Goal: Transaction & Acquisition: Obtain resource

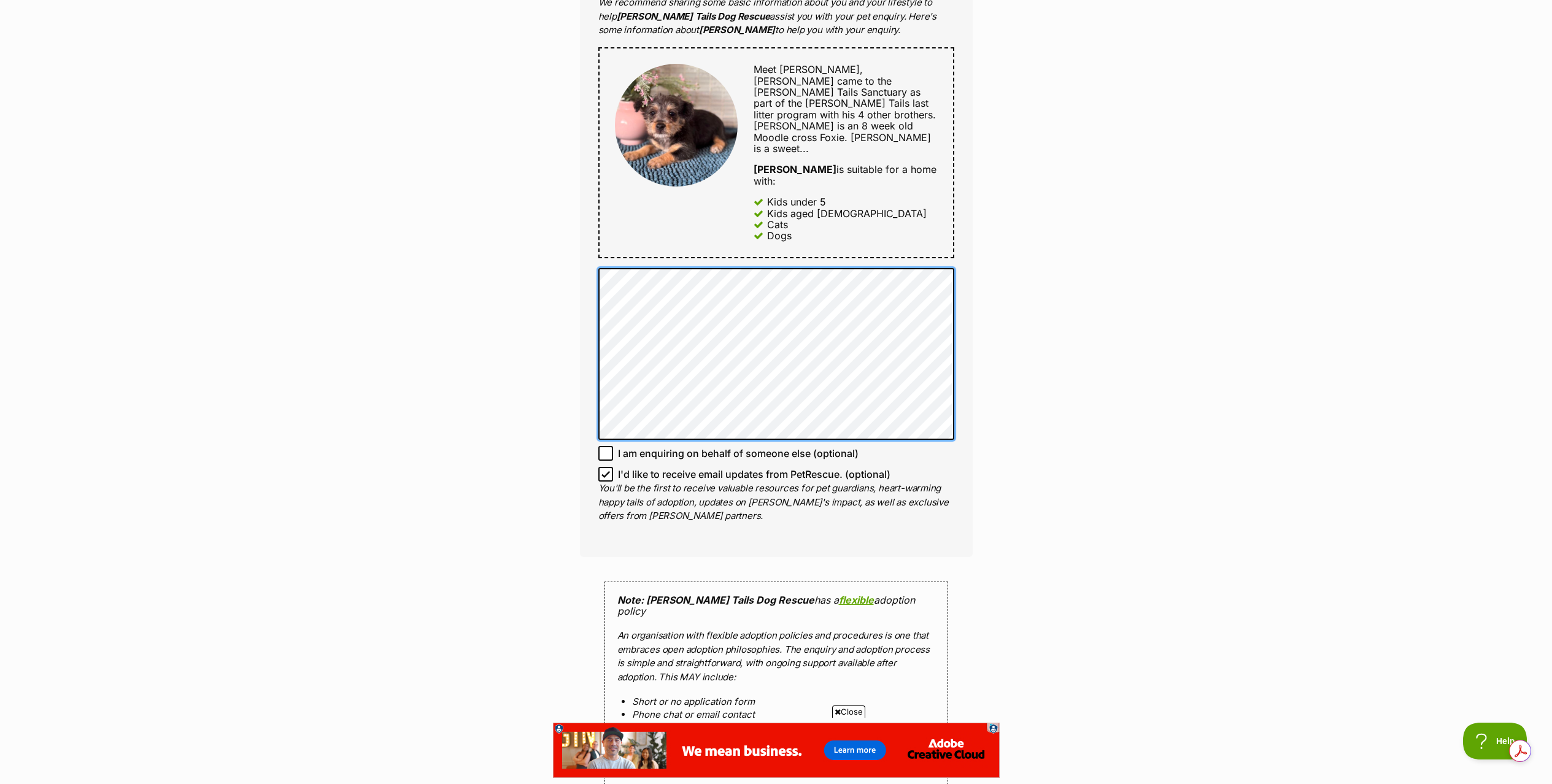
scroll to position [1232, 0]
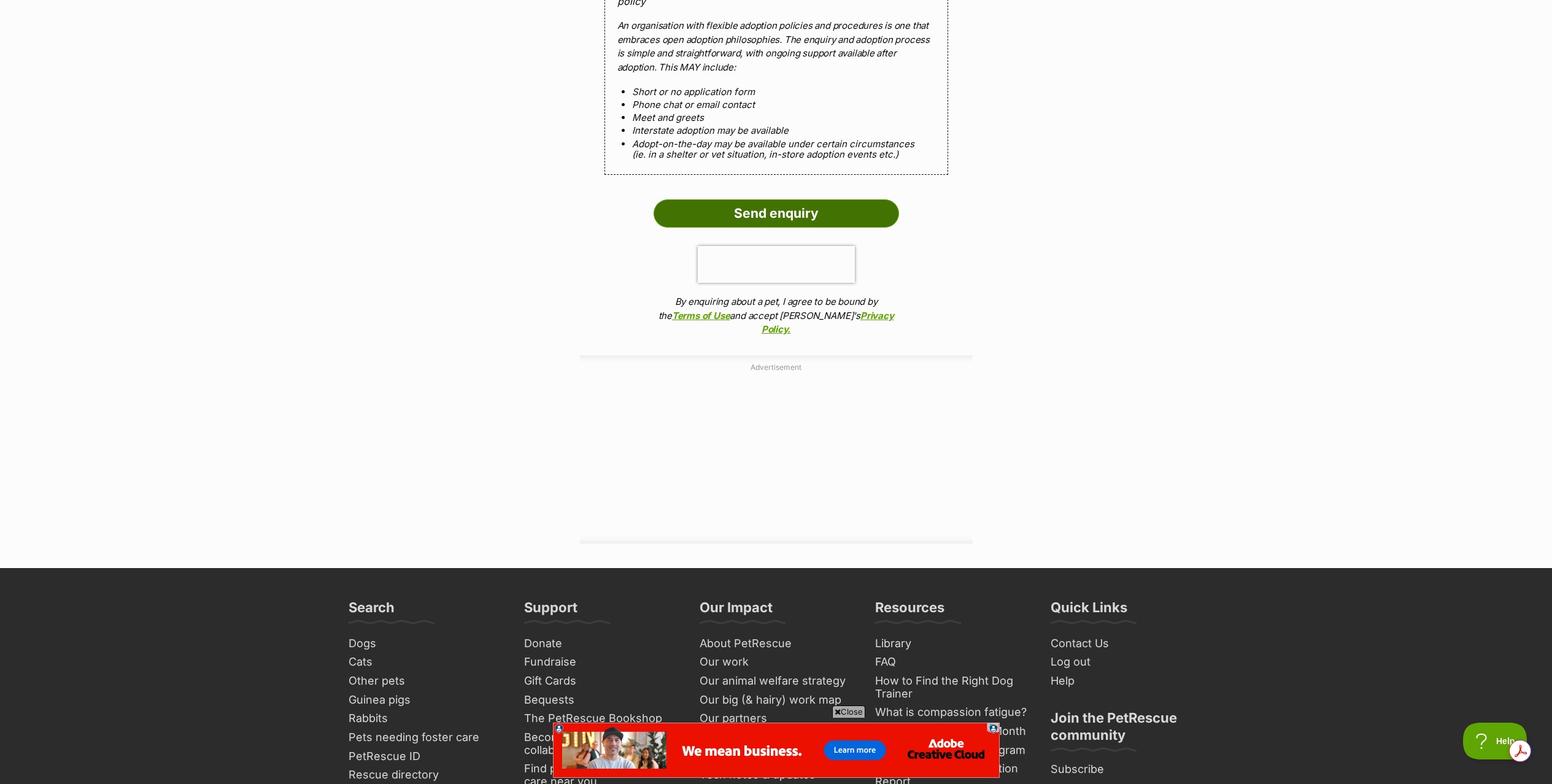
click at [775, 199] on input "Send enquiry" at bounding box center [776, 213] width 246 height 28
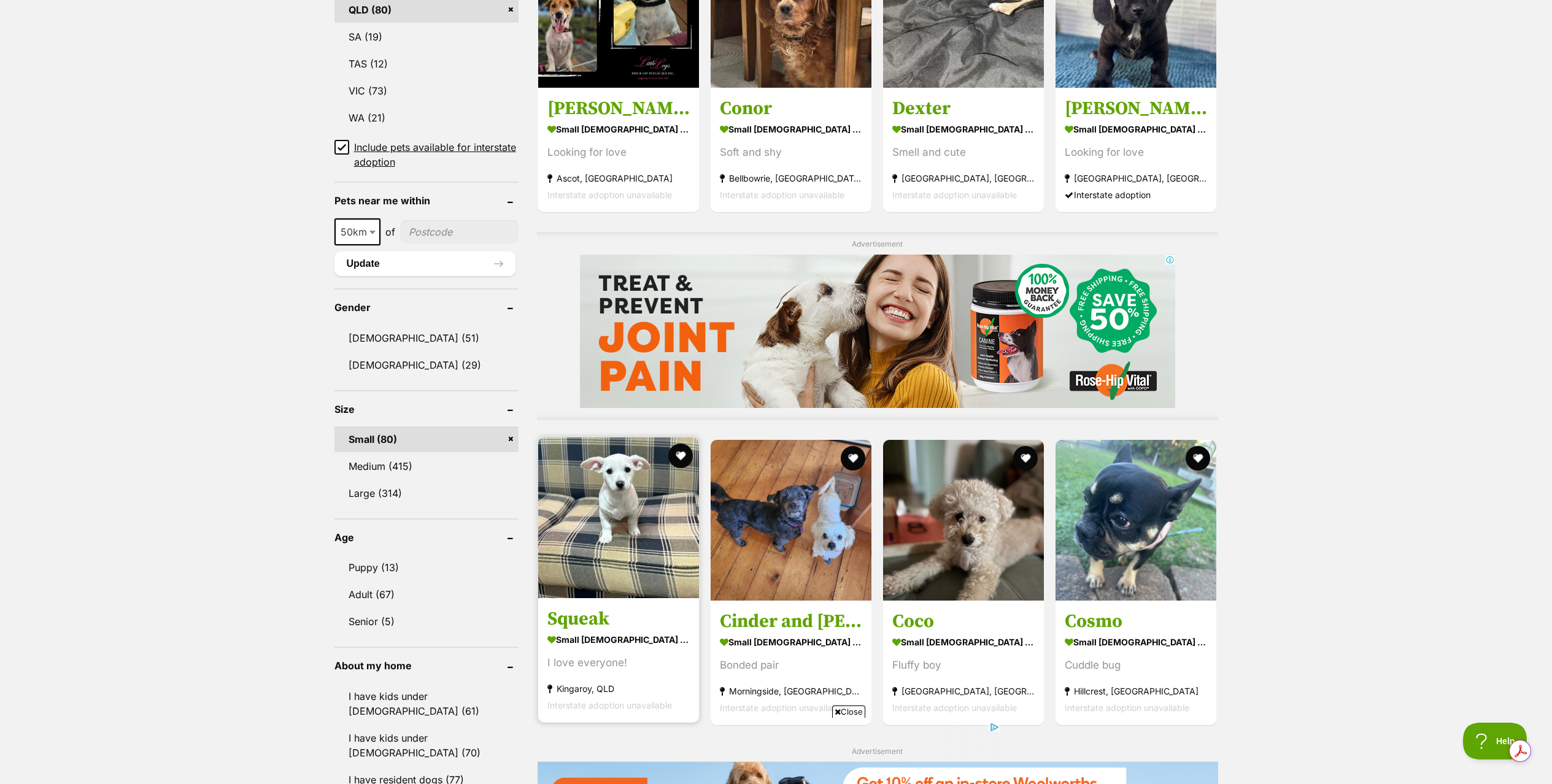
scroll to position [1172, 0]
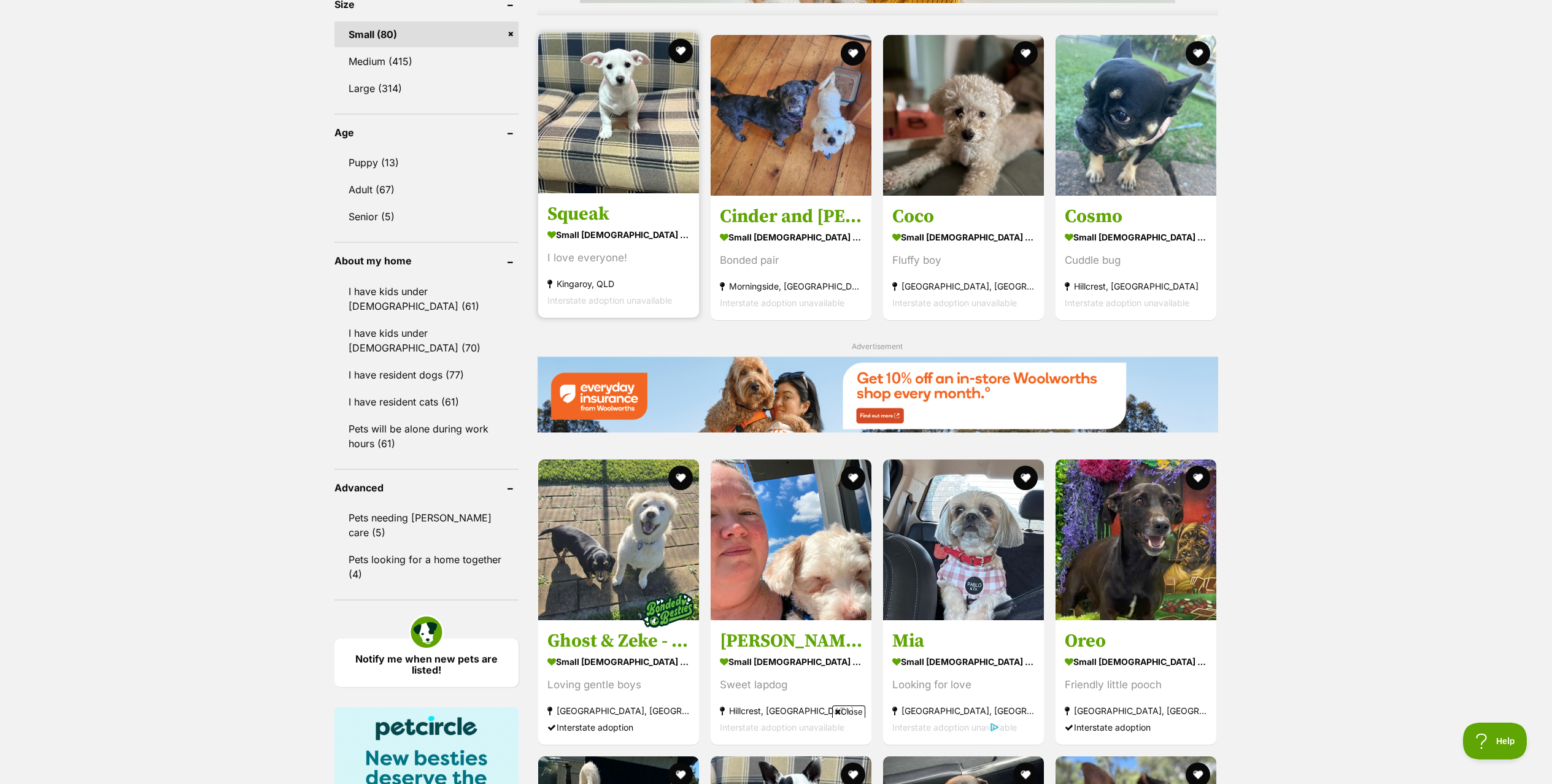
click at [628, 100] on img at bounding box center [619, 113] width 161 height 160
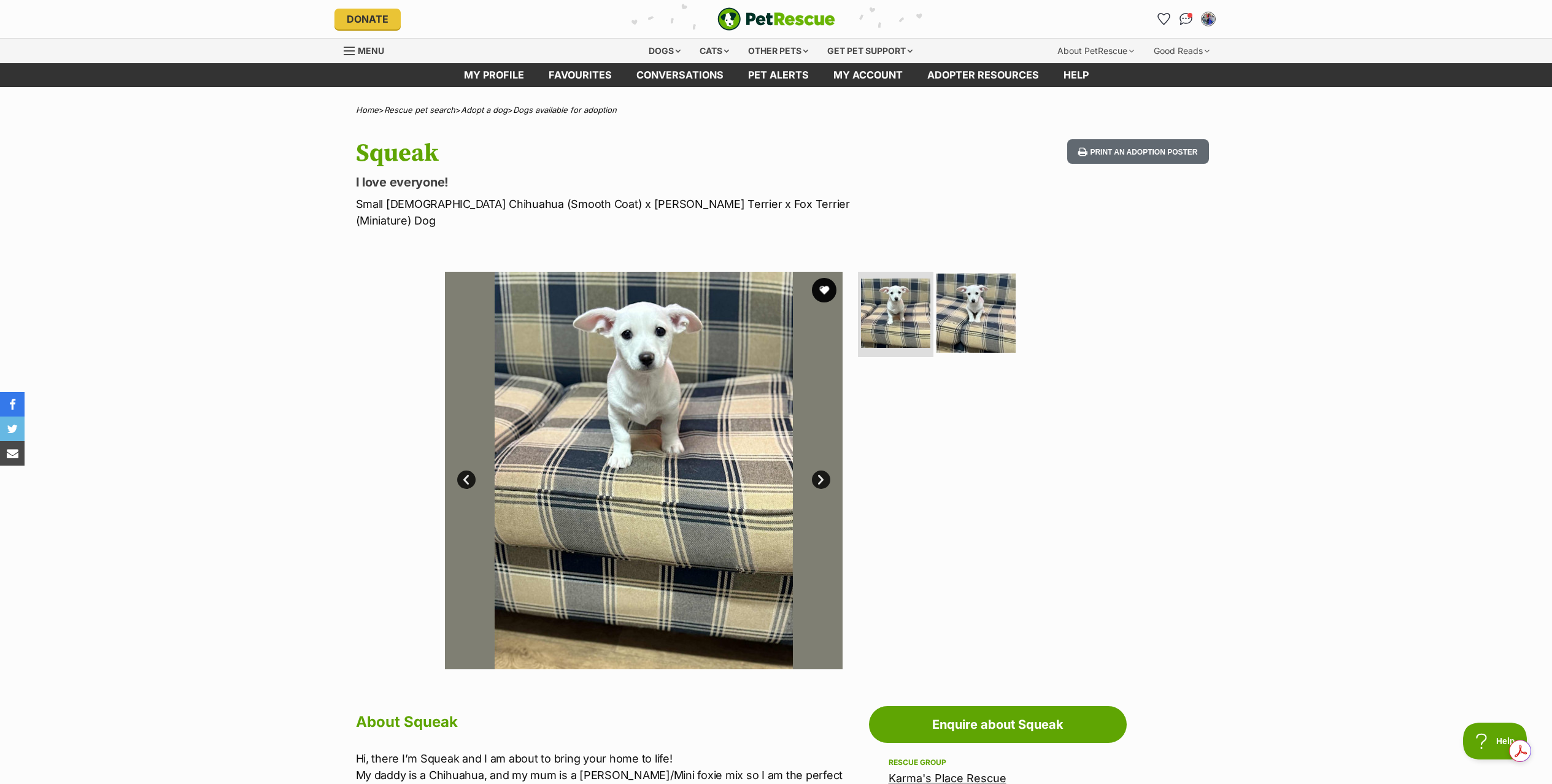
click at [983, 305] on img at bounding box center [977, 312] width 79 height 79
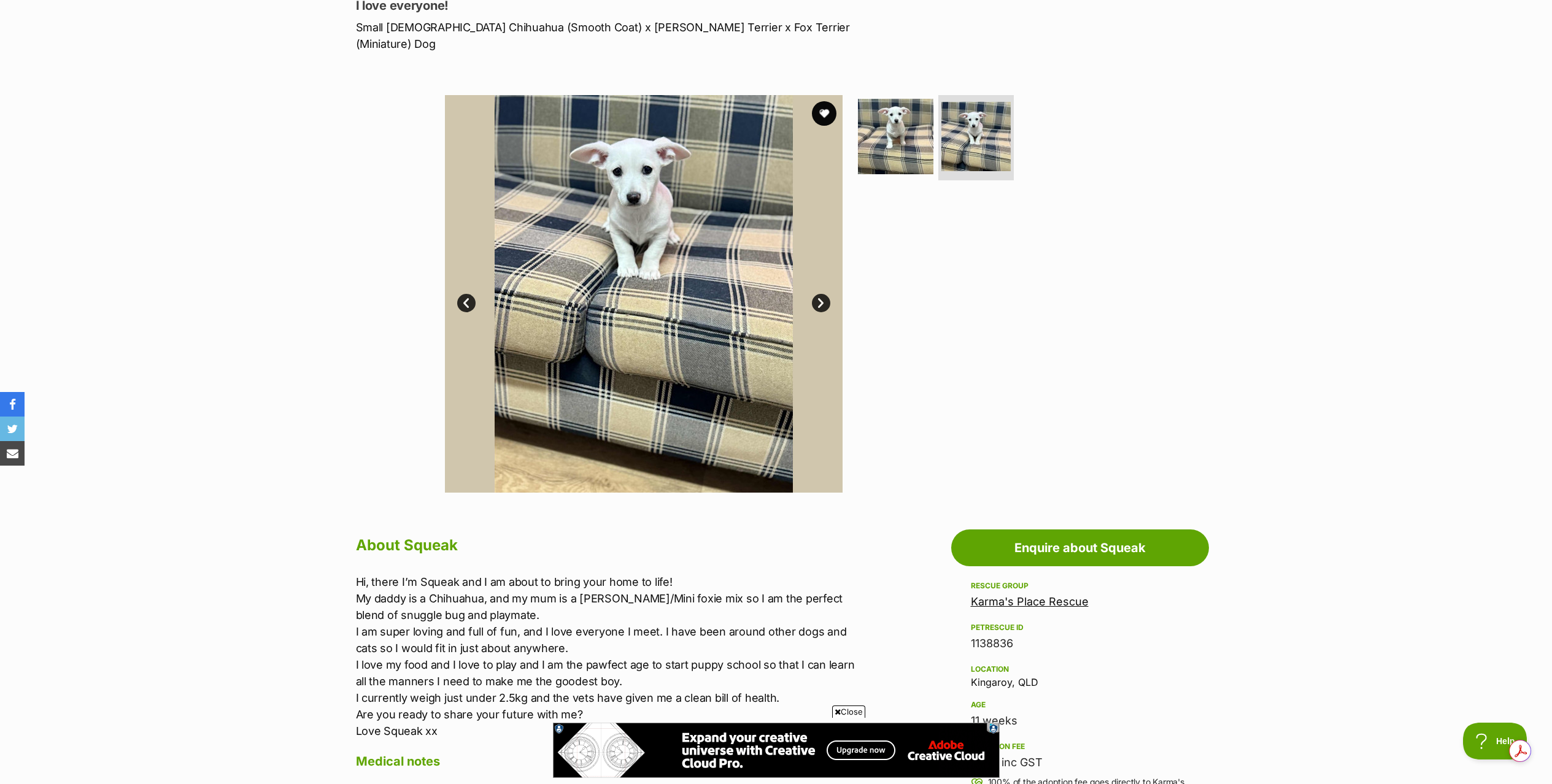
scroll to position [190, 0]
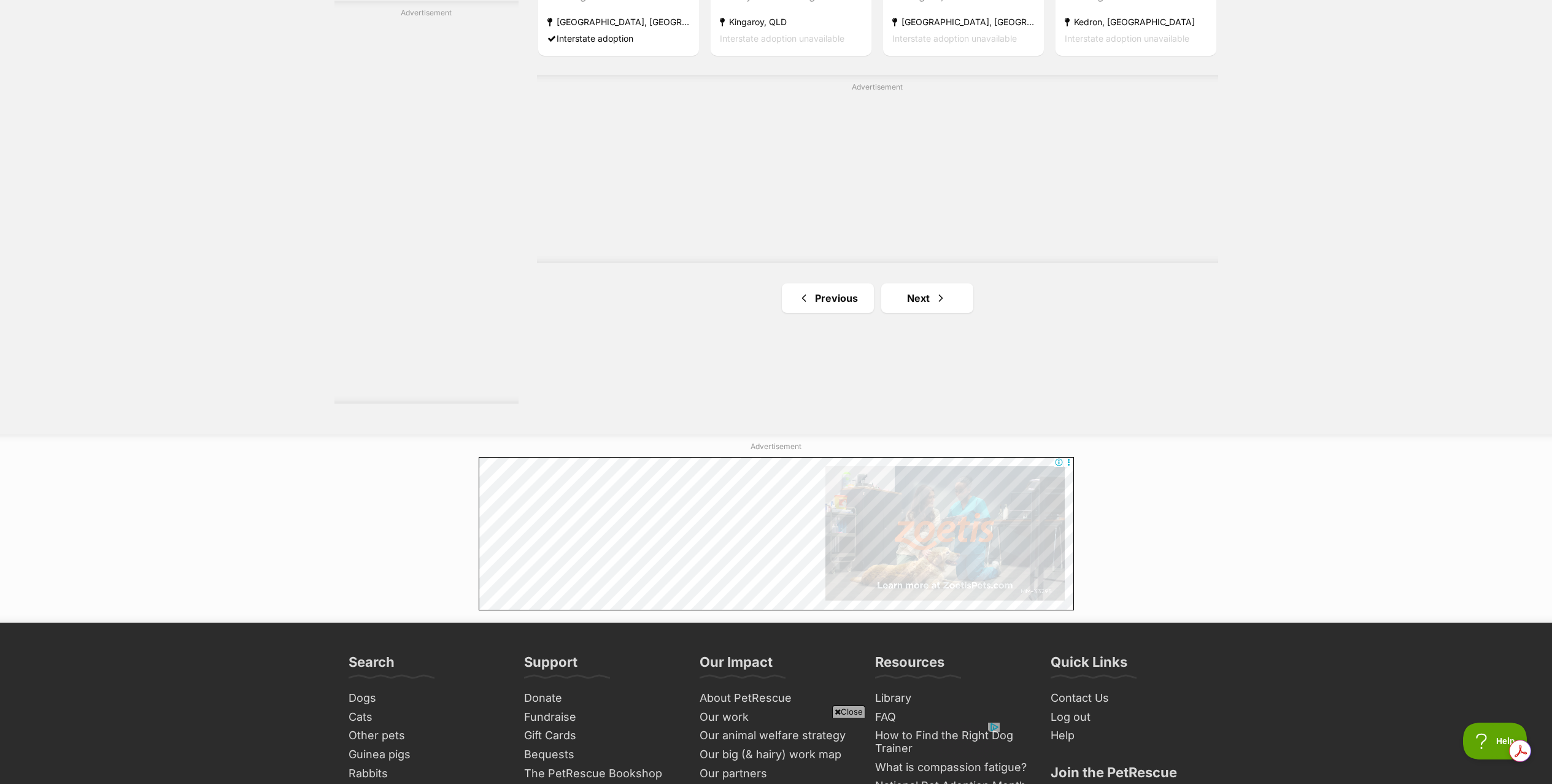
scroll to position [2193, 0]
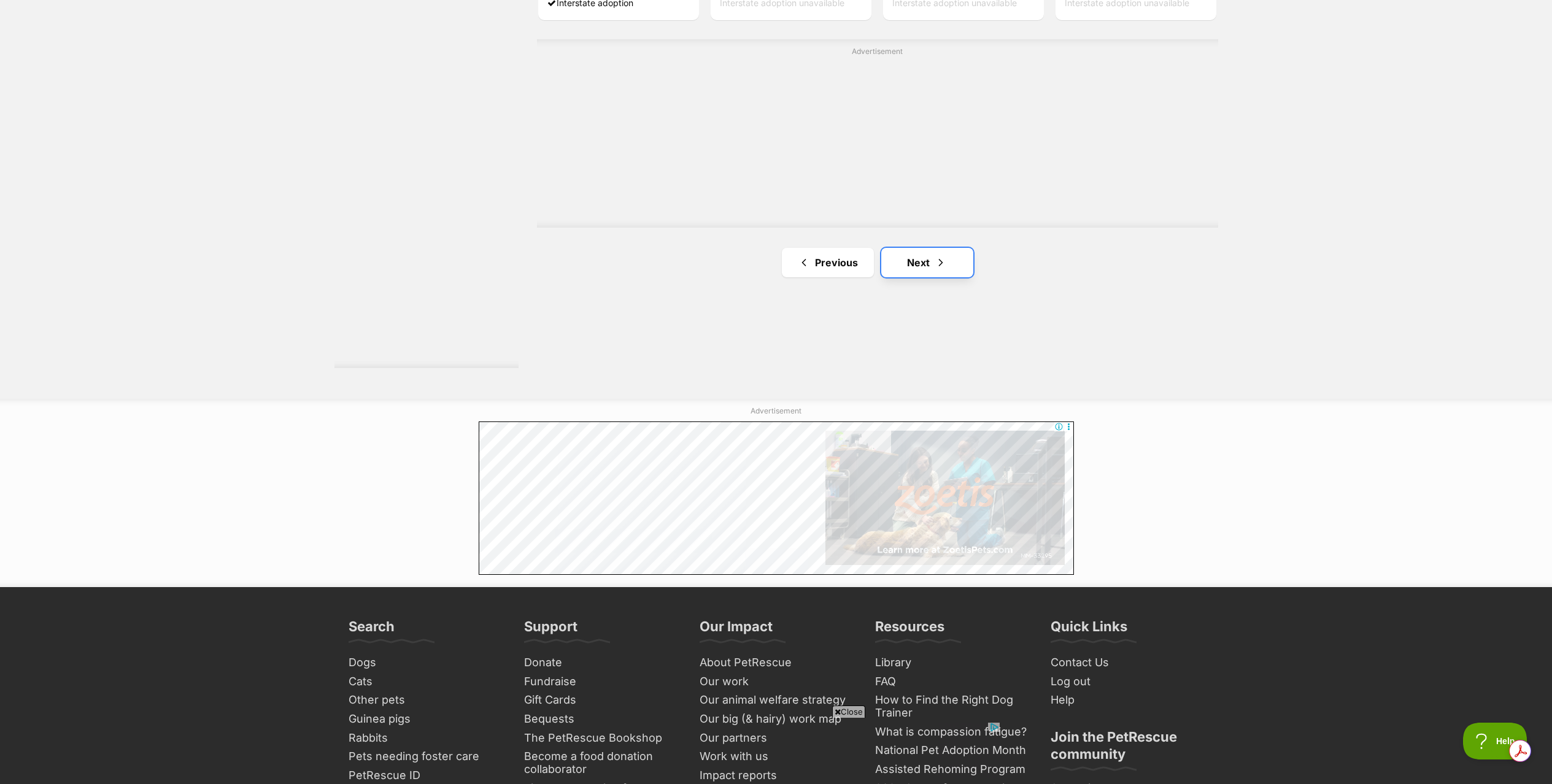
click at [906, 266] on link "Next" at bounding box center [926, 262] width 92 height 29
